Goal: Task Accomplishment & Management: Manage account settings

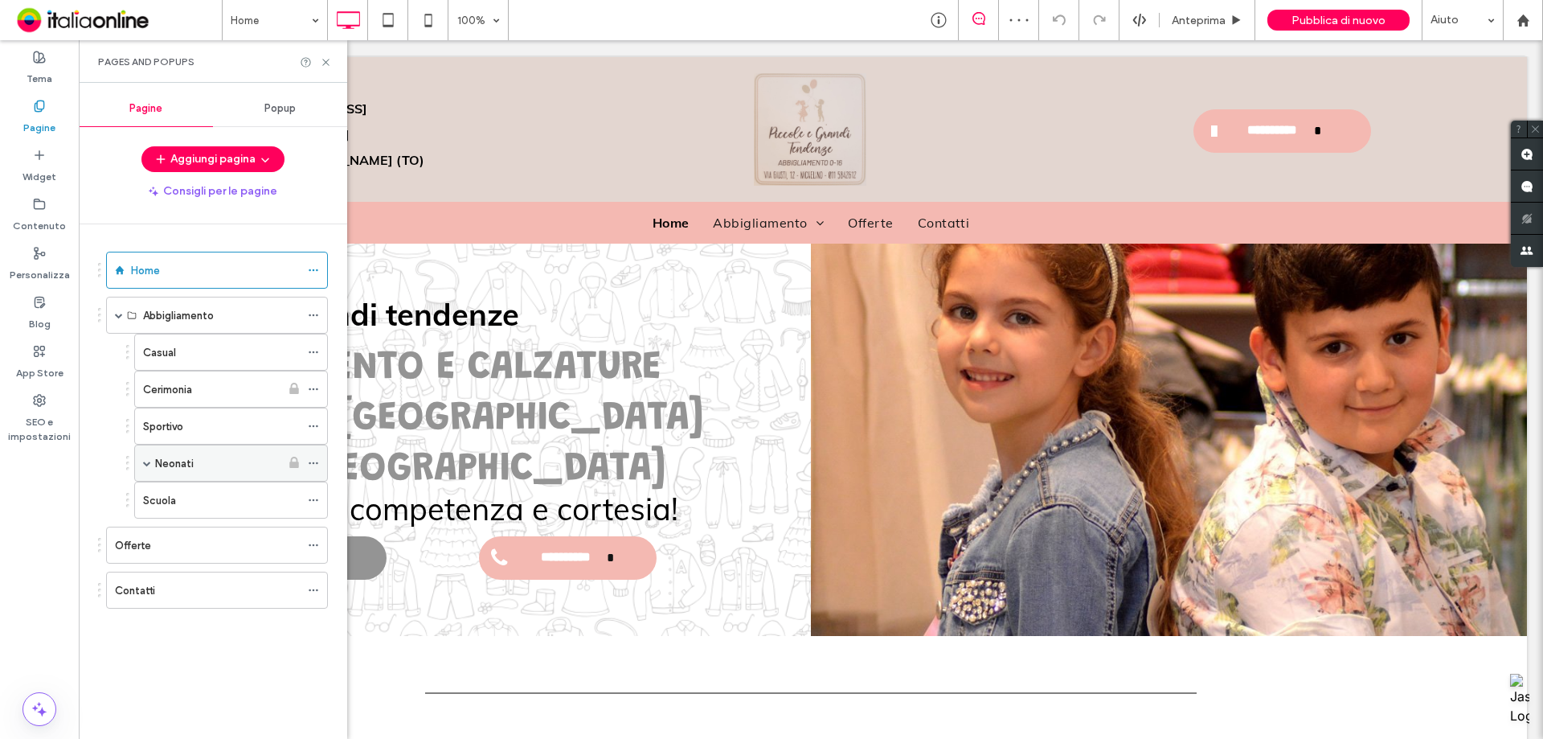
click at [145, 465] on span at bounding box center [147, 463] width 8 height 8
click at [297, 496] on use at bounding box center [293, 499] width 9 height 11
click at [232, 503] on div "Corredini" at bounding box center [225, 500] width 109 height 17
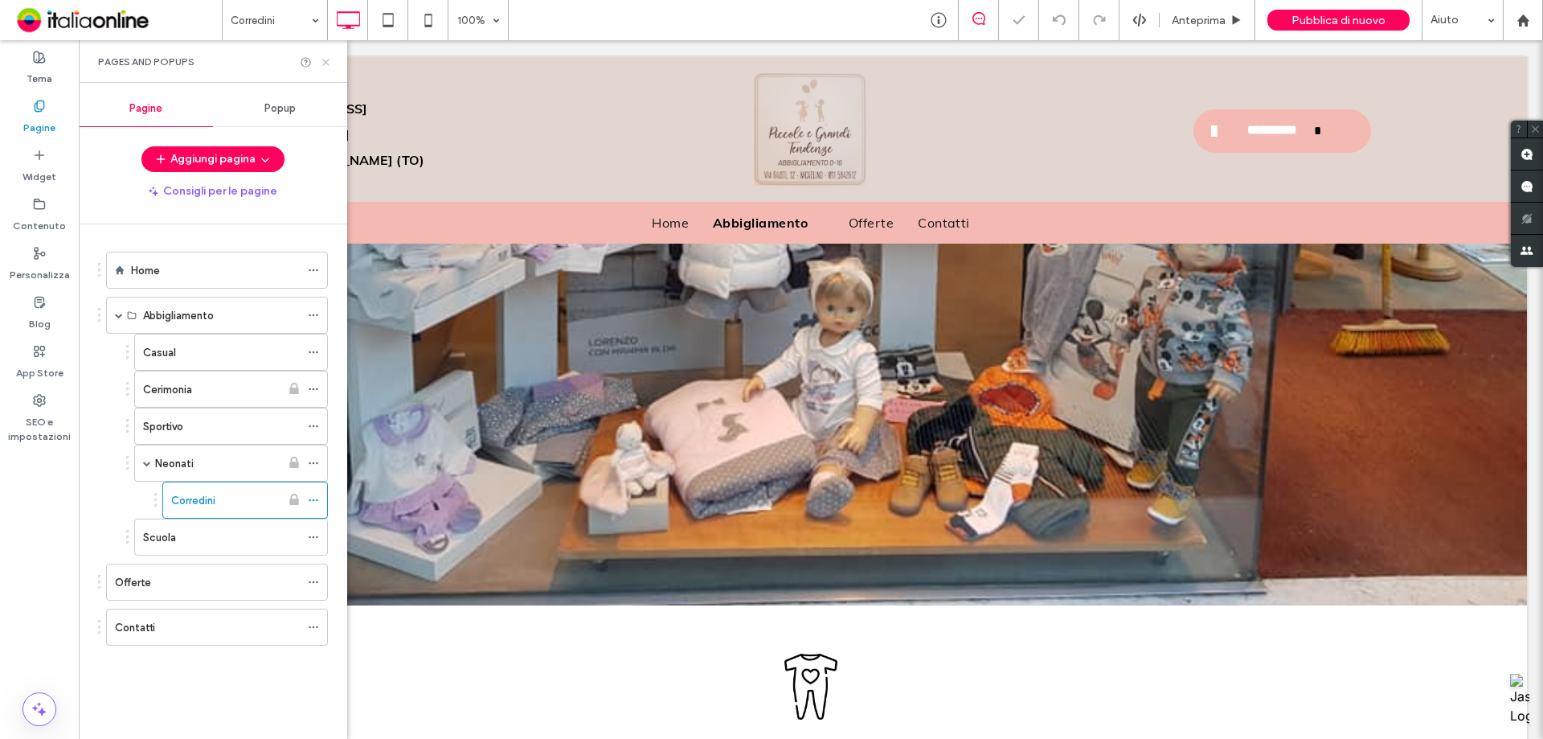
click at [326, 64] on icon at bounding box center [326, 62] width 12 height 12
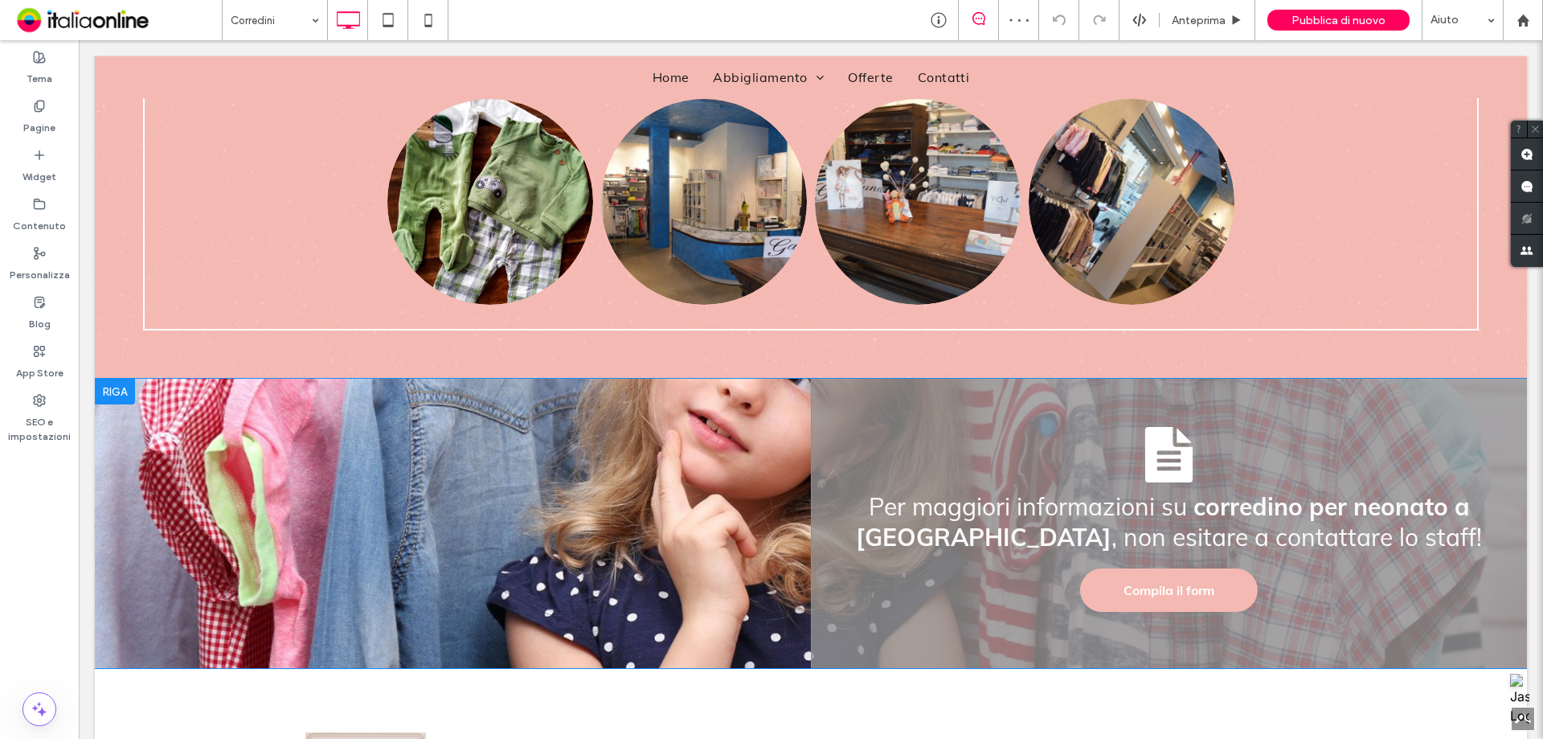
scroll to position [1447, 0]
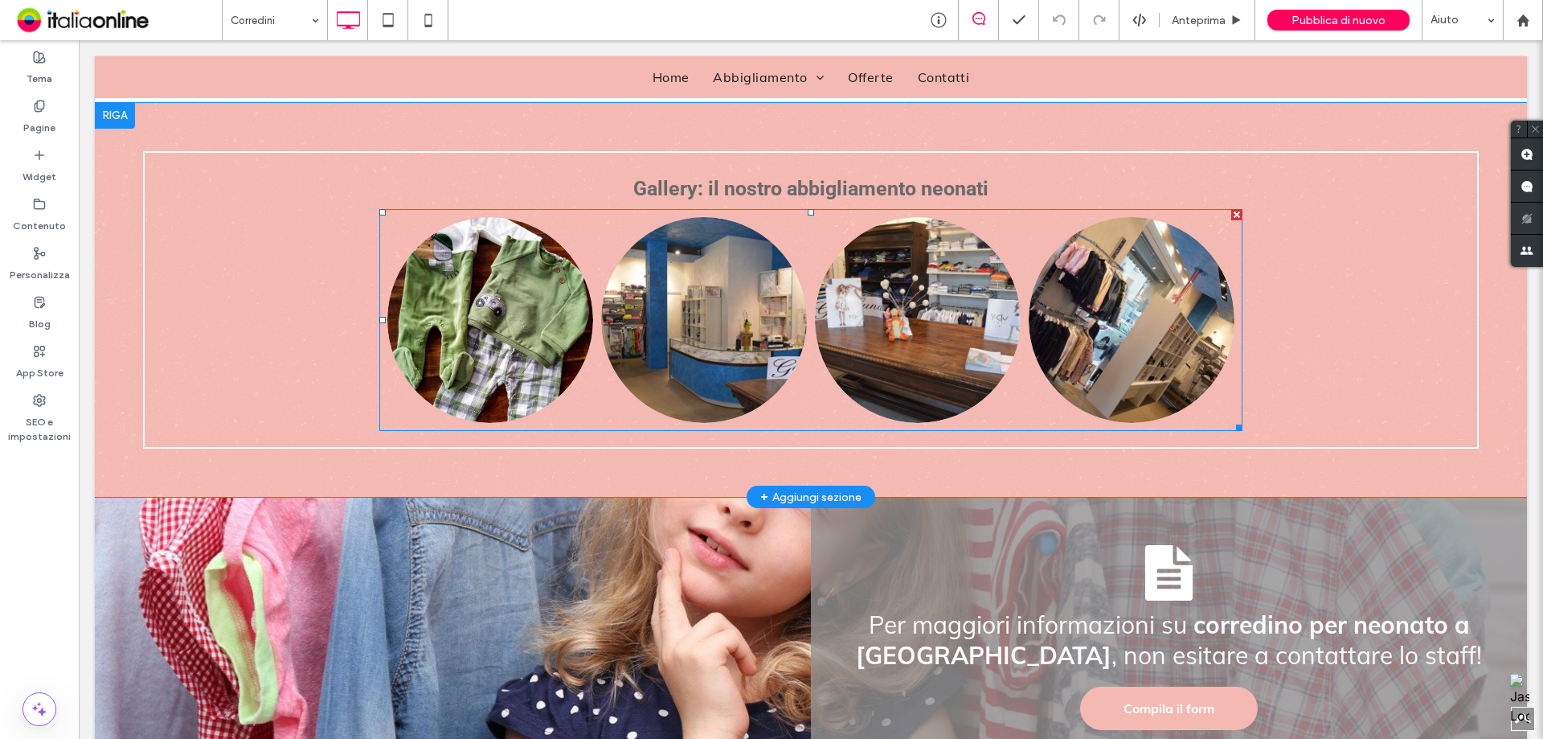
click at [797, 325] on link at bounding box center [704, 320] width 219 height 219
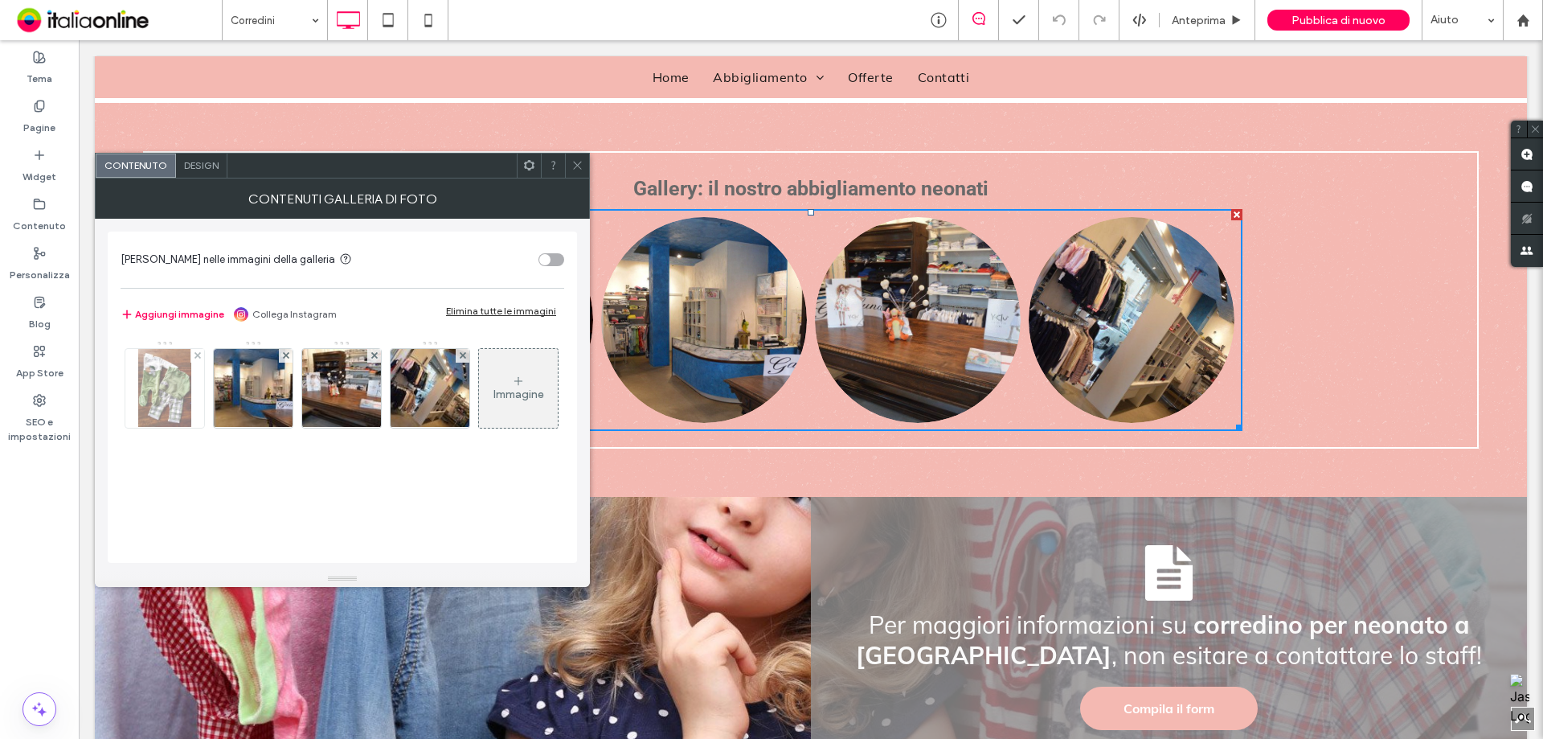
click at [172, 403] on img at bounding box center [164, 388] width 53 height 79
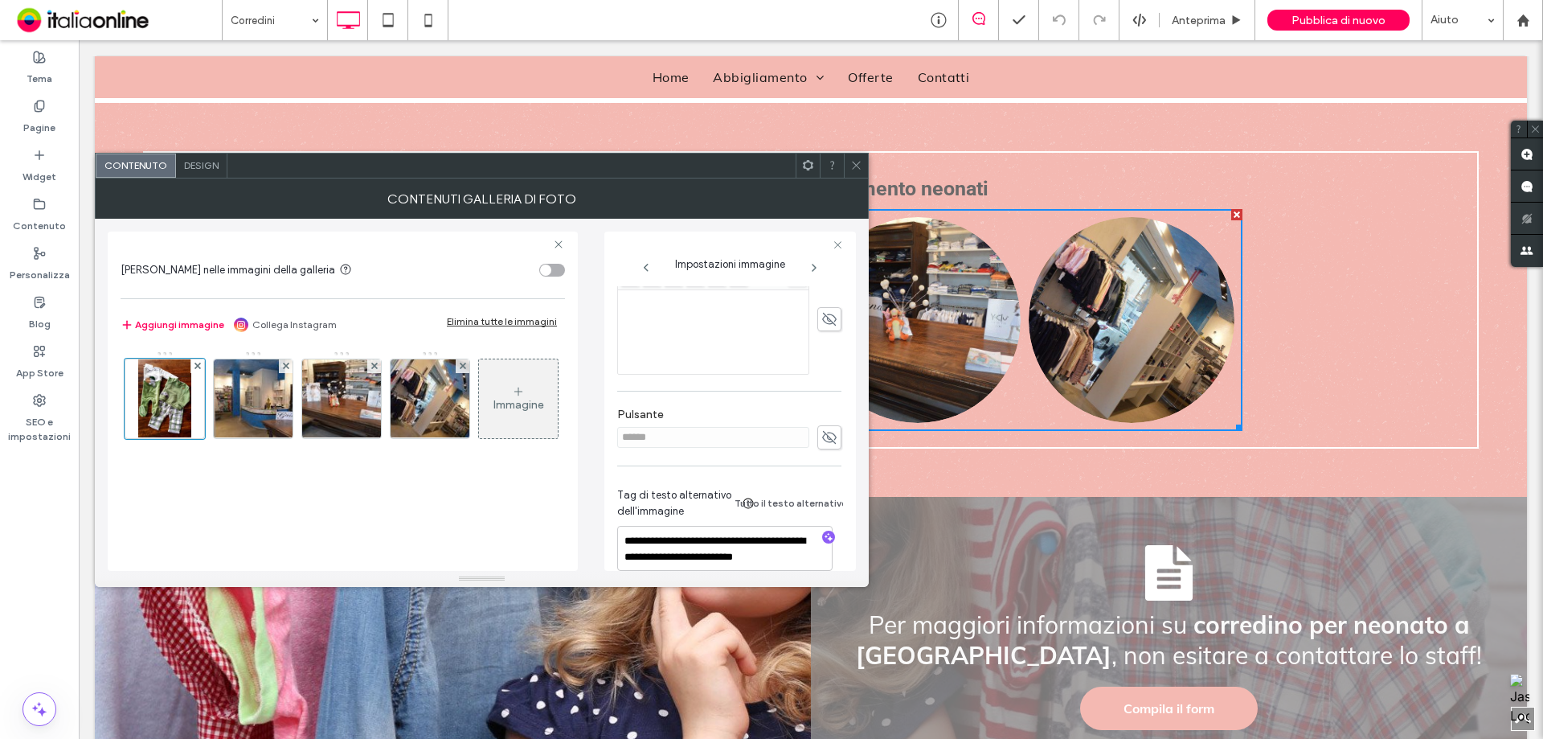
scroll to position [450, 0]
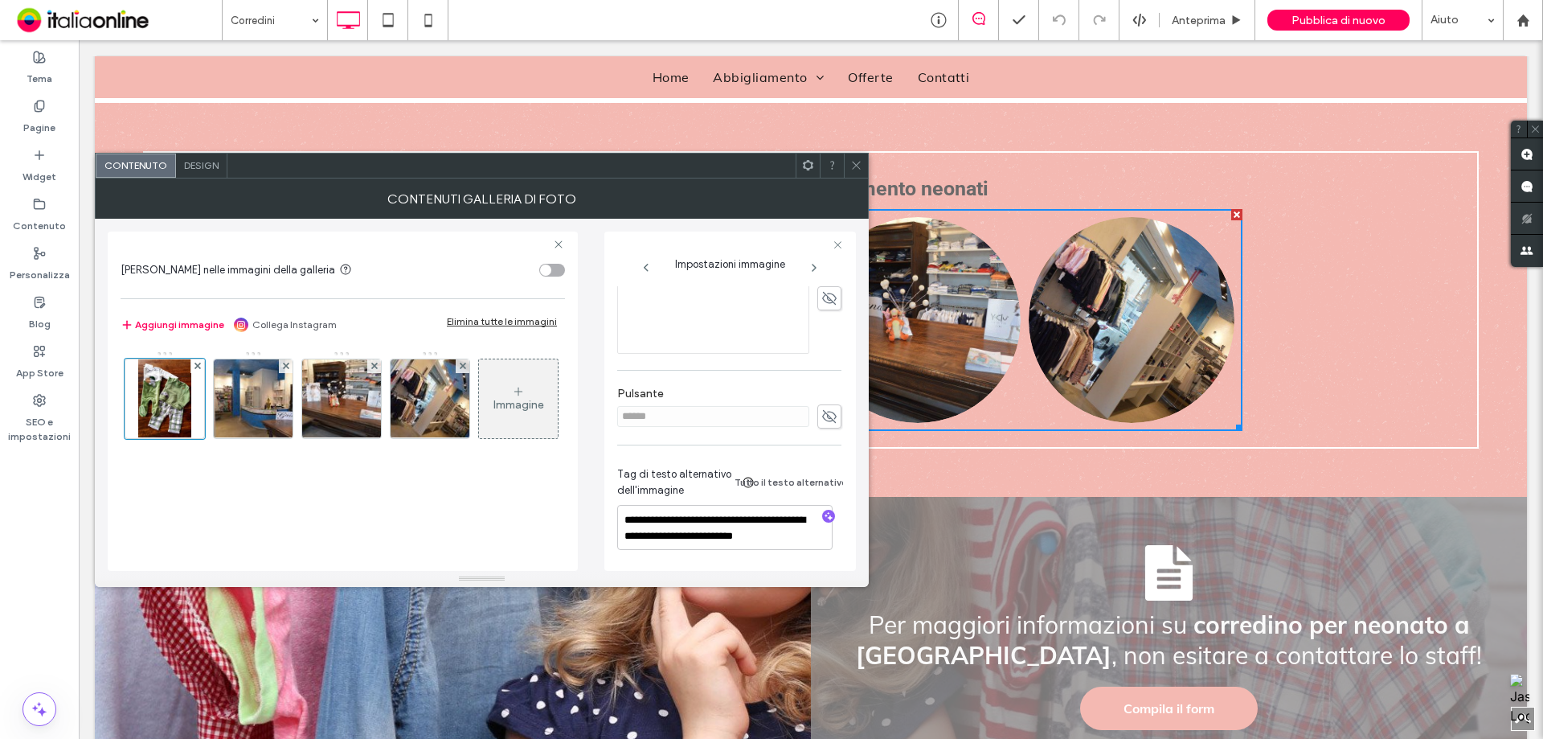
drag, startPoint x: 853, startPoint y: 167, endPoint x: 865, endPoint y: 180, distance: 17.6
click at [853, 167] on icon at bounding box center [856, 165] width 12 height 12
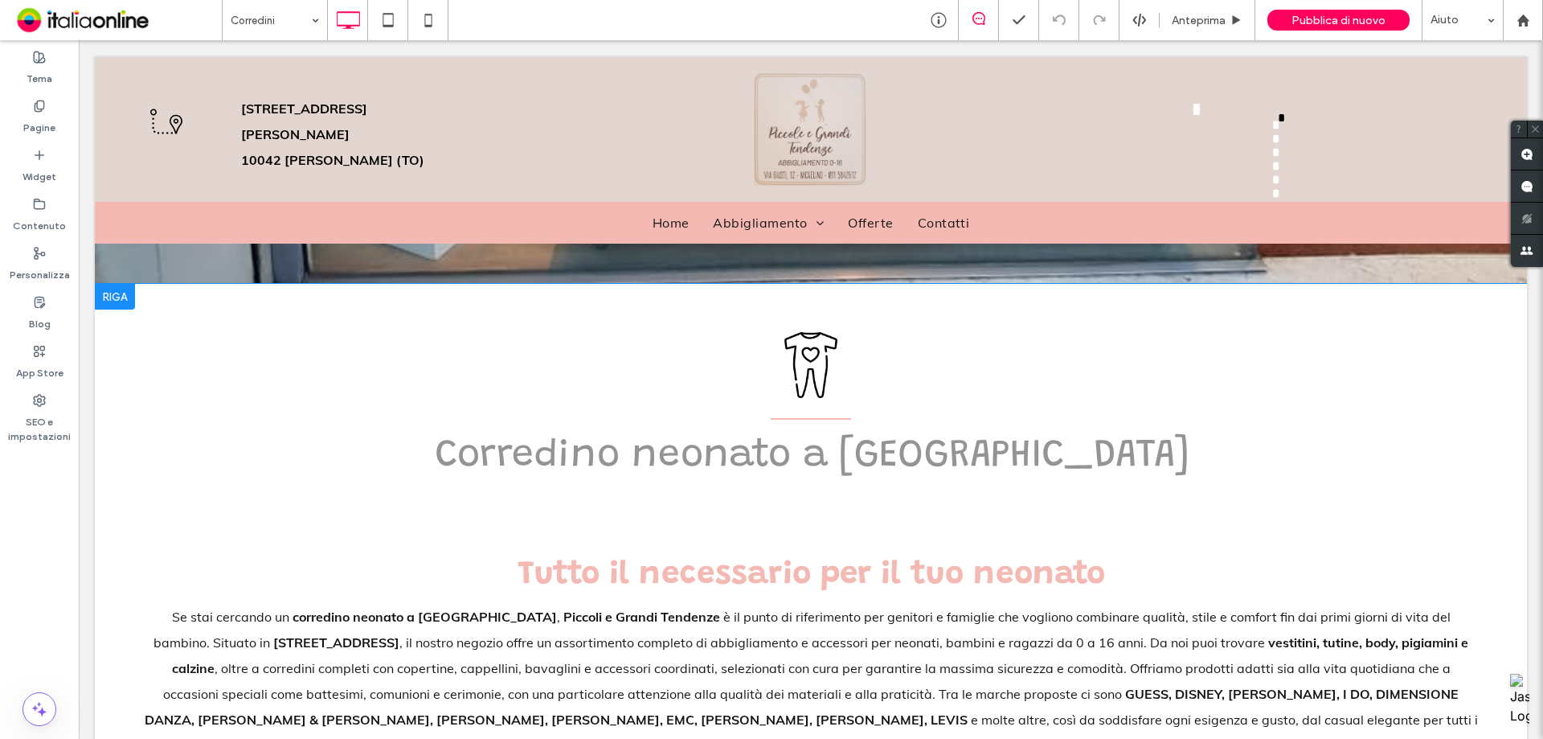
scroll to position [0, 0]
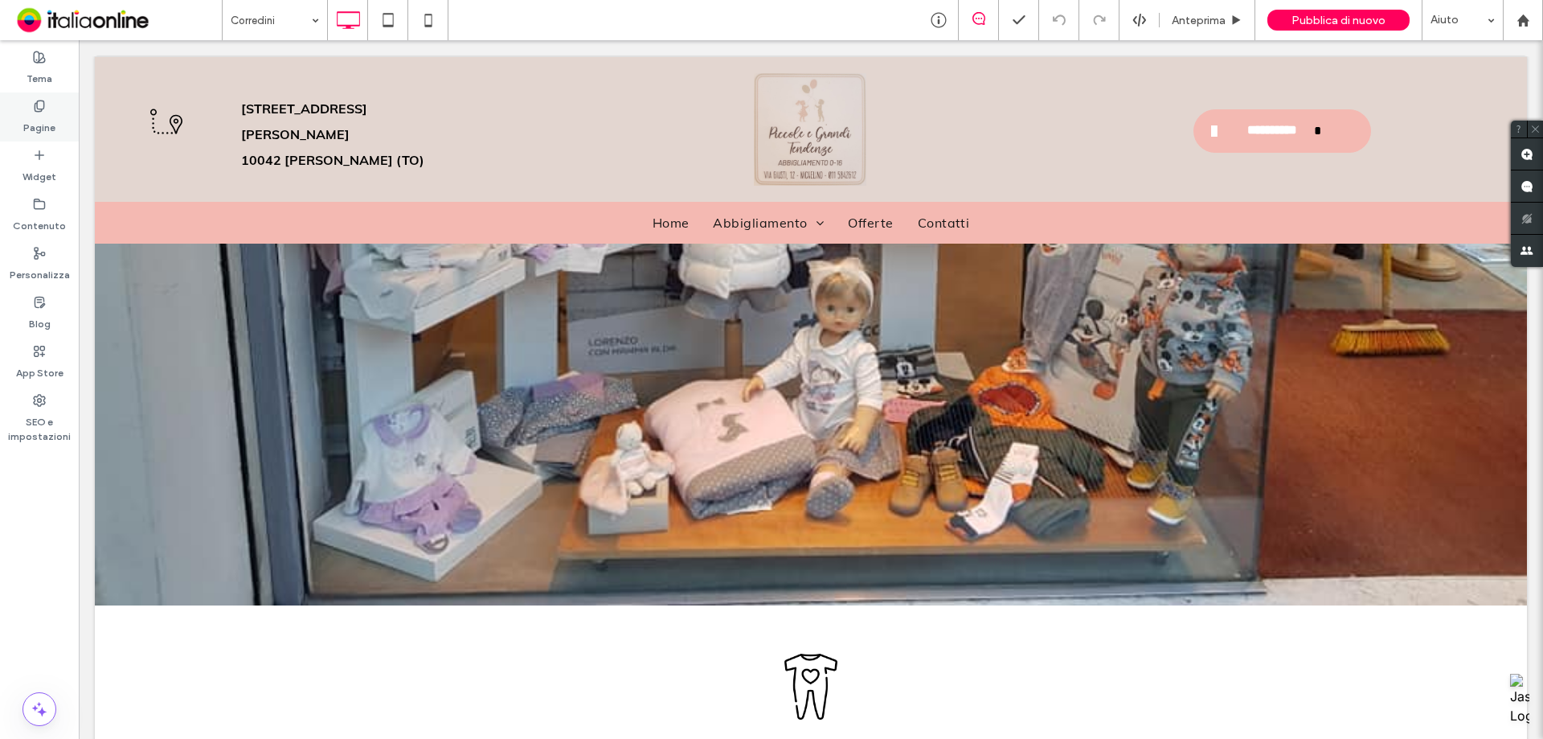
click at [34, 119] on label "Pagine" at bounding box center [39, 124] width 32 height 23
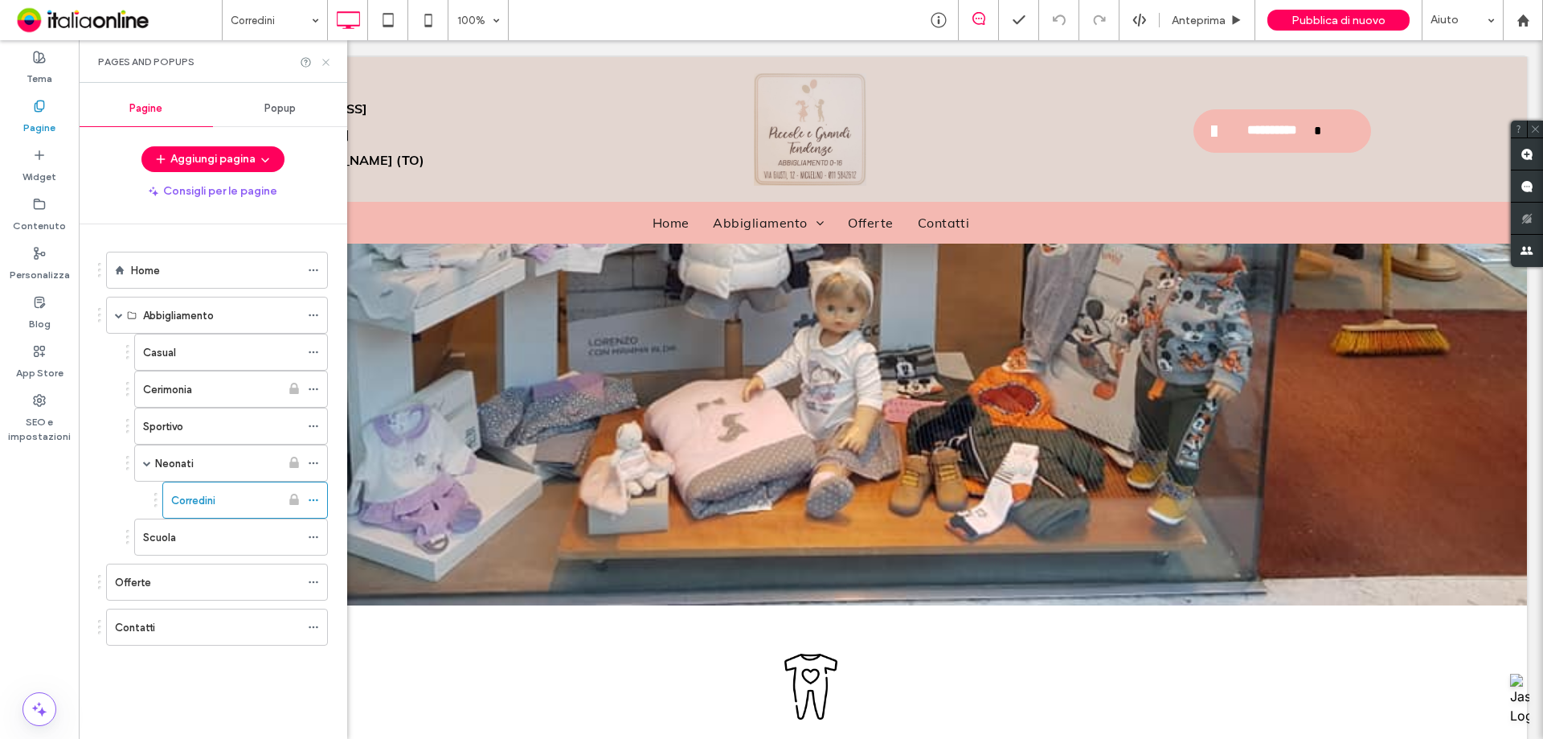
click at [329, 67] on icon at bounding box center [326, 62] width 12 height 12
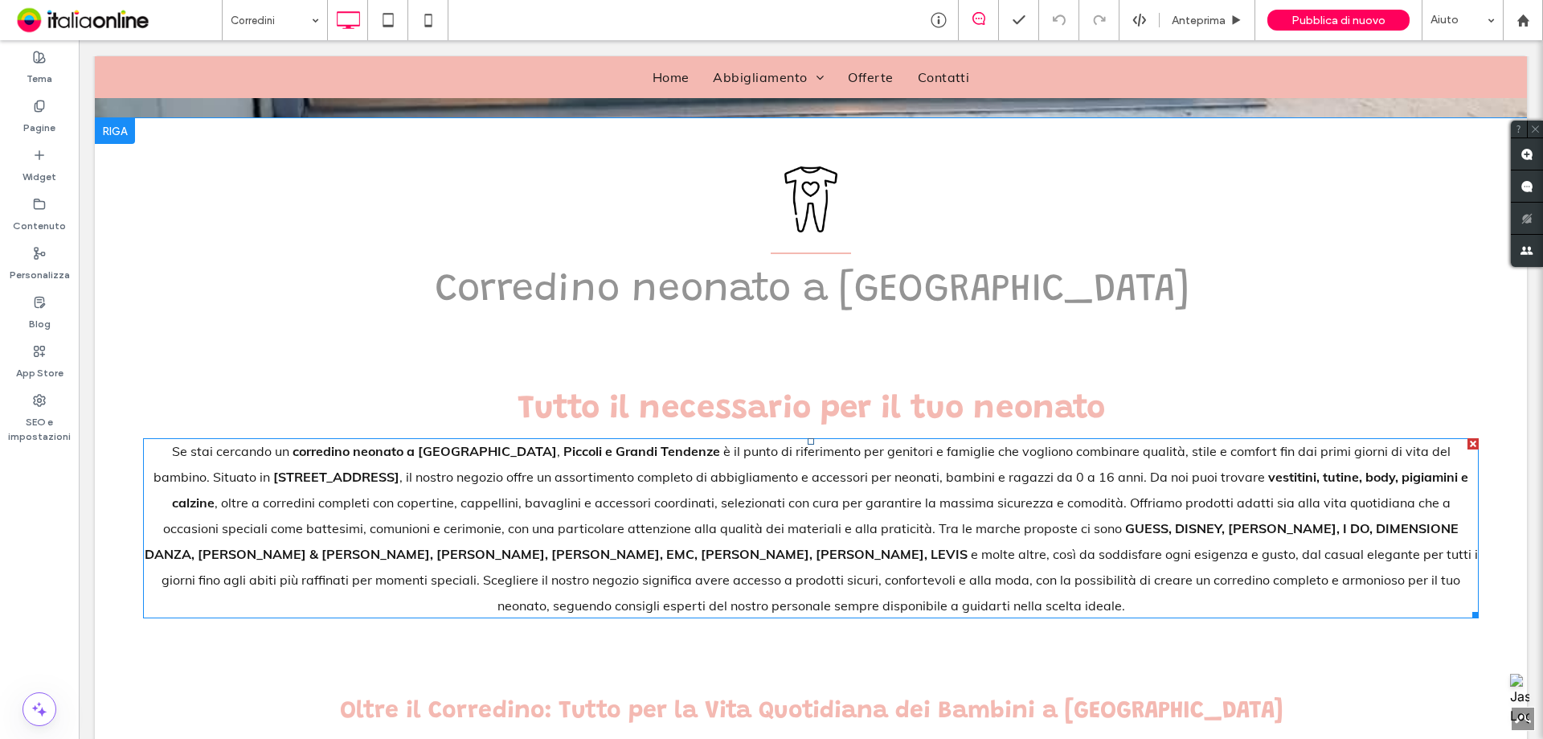
scroll to position [723, 0]
